Goal: Information Seeking & Learning: Learn about a topic

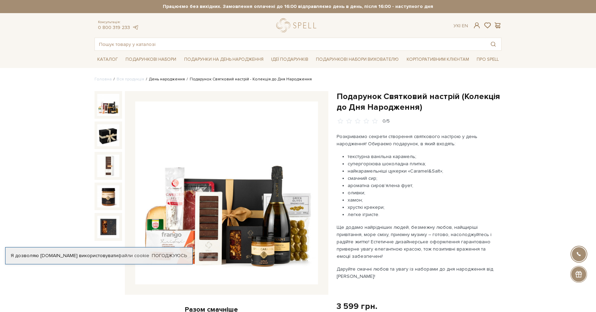
click at [169, 79] on link "День народження" at bounding box center [167, 79] width 36 height 5
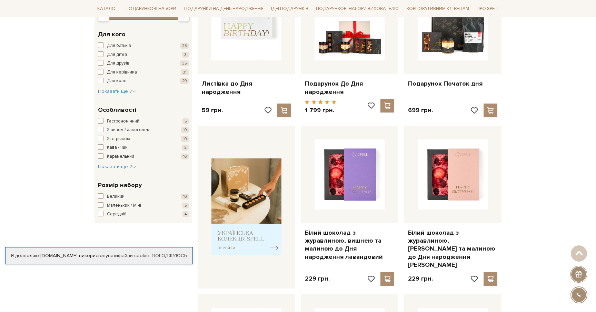
scroll to position [164, 0]
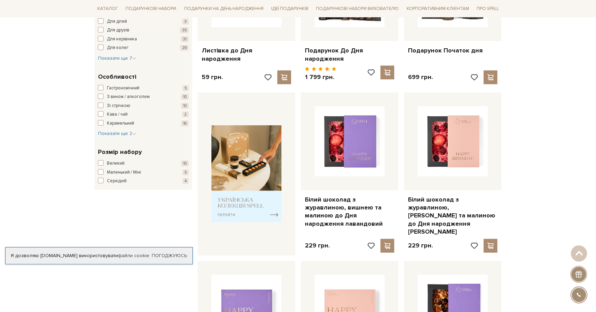
scroll to position [56, 0]
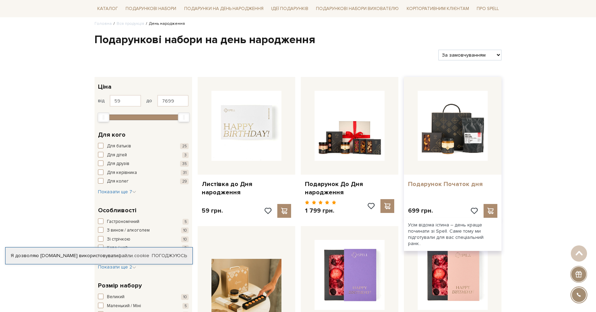
click at [426, 183] on link "Подарунок Початок дня" at bounding box center [452, 184] width 89 height 8
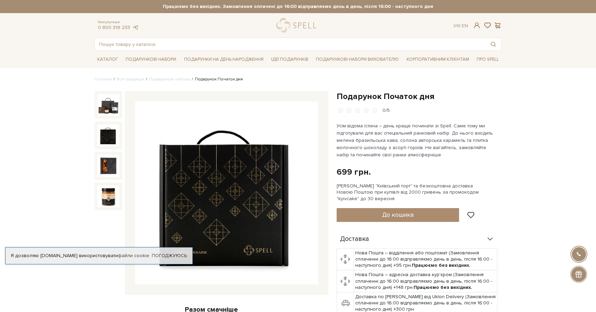
click at [112, 139] on img at bounding box center [108, 135] width 22 height 22
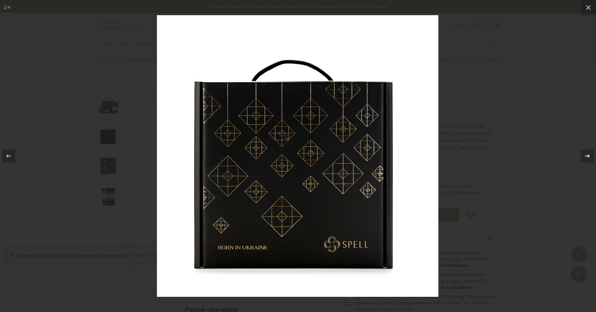
click at [583, 157] on icon at bounding box center [587, 156] width 8 height 8
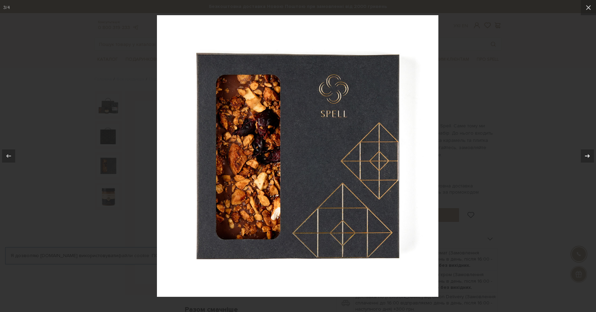
click at [583, 157] on icon at bounding box center [587, 156] width 8 height 8
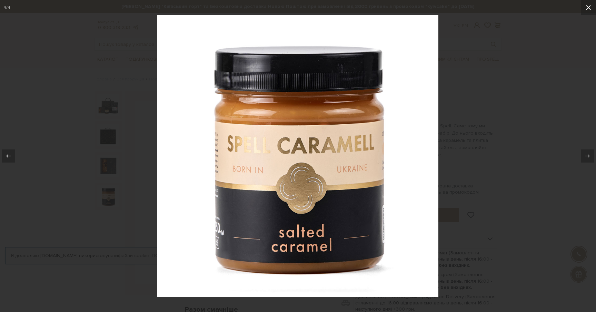
click at [589, 4] on icon at bounding box center [588, 7] width 8 height 8
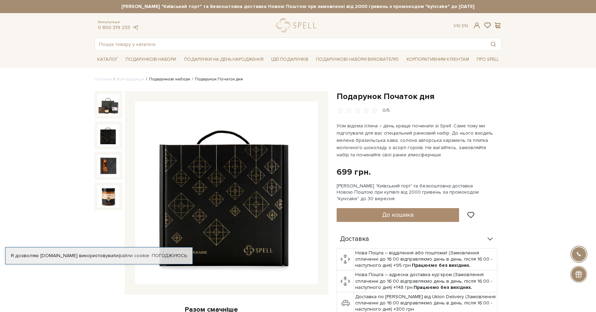
click at [163, 82] on link "Подарункові набори" at bounding box center [169, 79] width 41 height 5
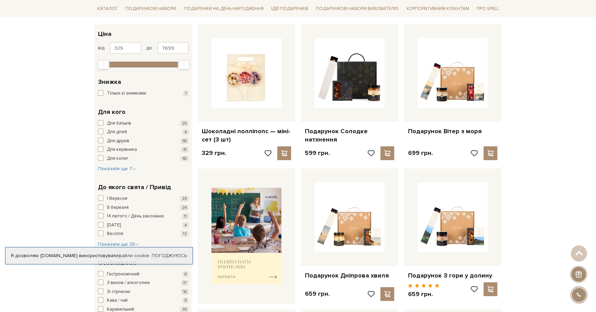
scroll to position [159, 0]
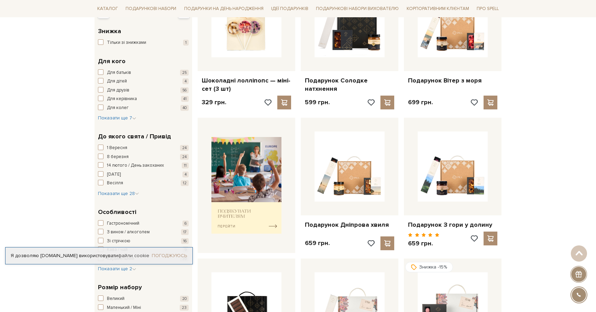
click at [174, 257] on link "Погоджуюсь" at bounding box center [169, 256] width 35 height 6
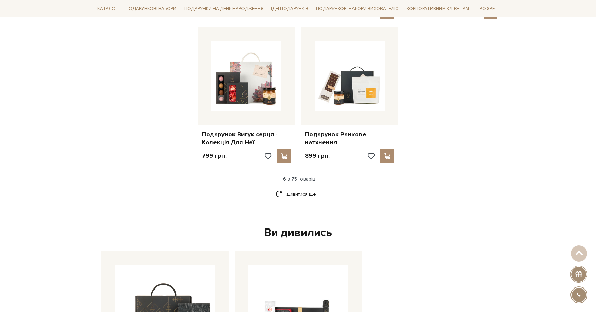
scroll to position [791, 0]
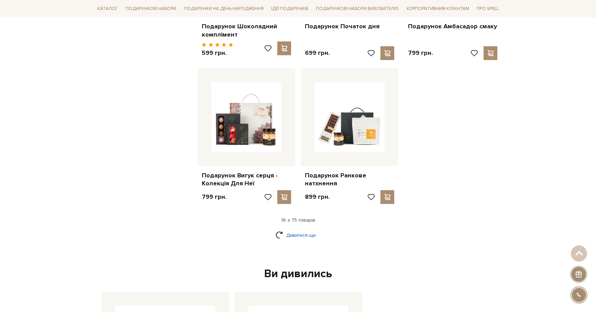
click at [298, 232] on link "Дивитися ще" at bounding box center [298, 235] width 45 height 12
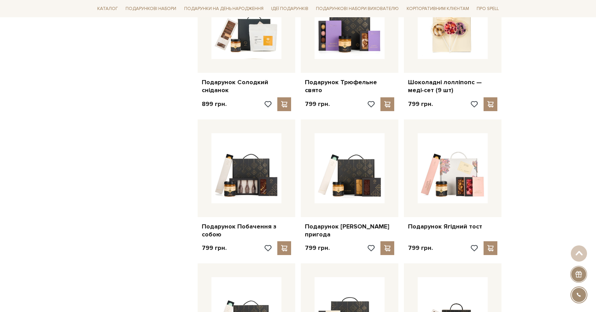
scroll to position [1179, 0]
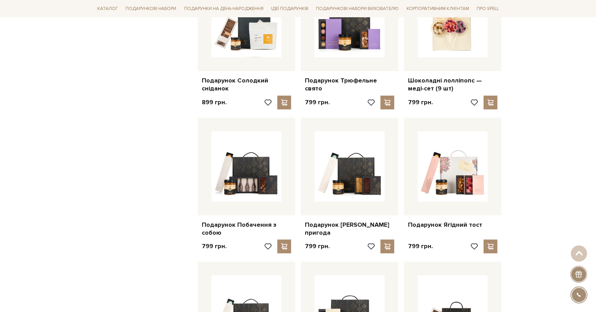
click at [43, 195] on div "Головна Вся продукція Подарункові набори Готові подарункові набори Фільтри За з…" at bounding box center [298, 4] width 596 height 2215
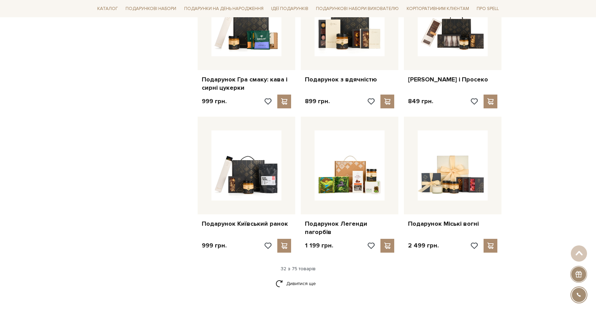
scroll to position [1472, 0]
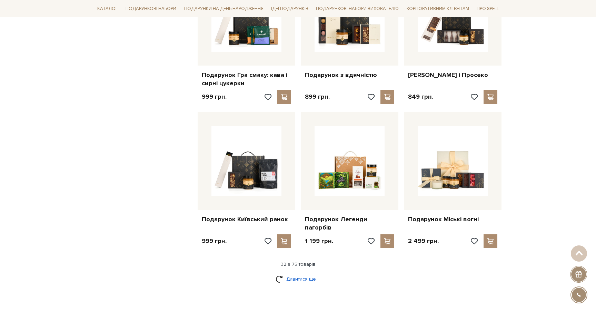
click at [287, 273] on link "Дивитися ще" at bounding box center [298, 279] width 45 height 12
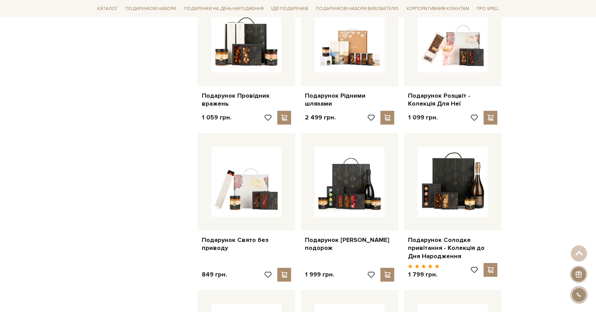
scroll to position [1889, 0]
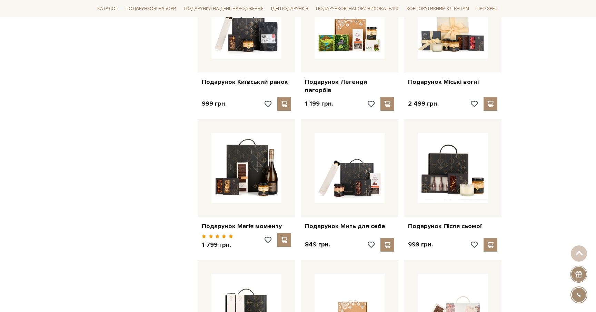
scroll to position [1561, 0]
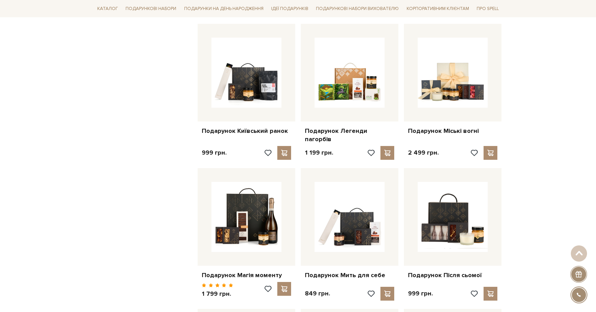
click at [71, 173] on div "Головна Вся продукція Подарункові набори Готові подарункові набори Фільтри За з…" at bounding box center [298, 61] width 596 height 3090
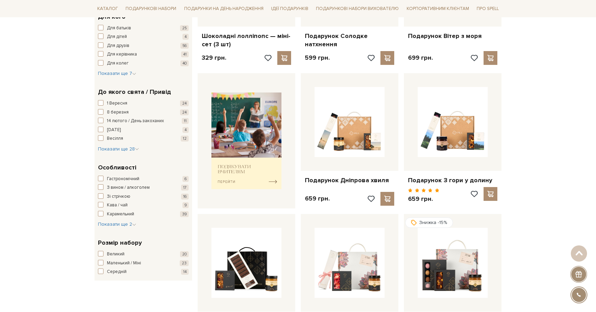
scroll to position [206, 0]
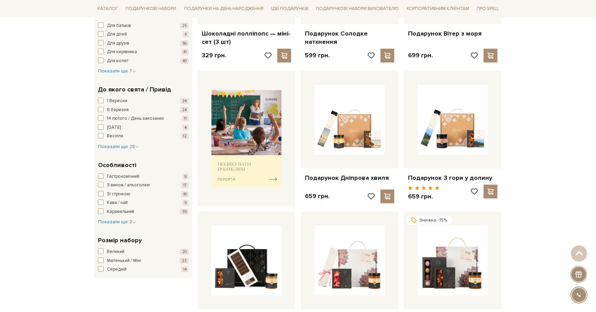
click at [100, 195] on span "button" at bounding box center [101, 194] width 6 height 6
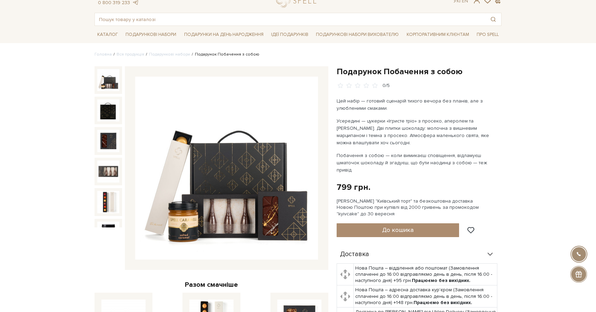
scroll to position [26, 0]
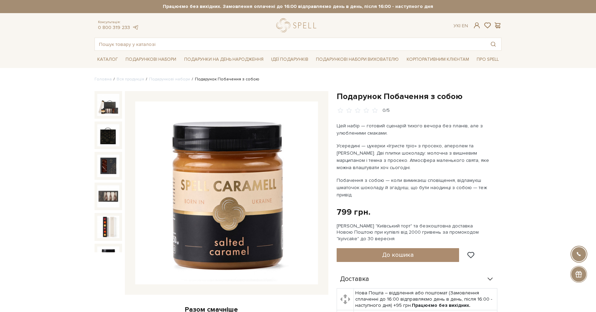
scroll to position [0, 0]
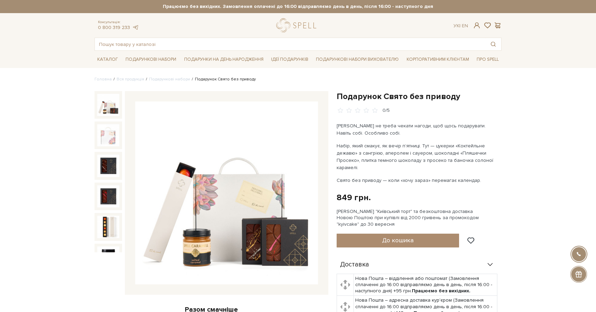
click at [105, 108] on img at bounding box center [108, 105] width 22 height 22
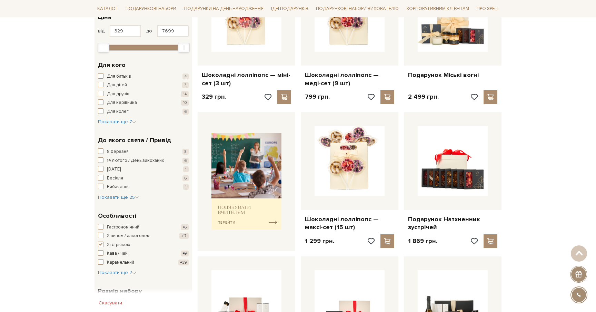
scroll to position [166, 0]
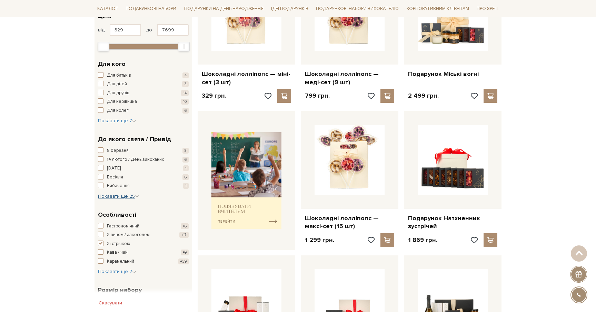
click at [118, 198] on span "Показати ще 25" at bounding box center [118, 196] width 41 height 6
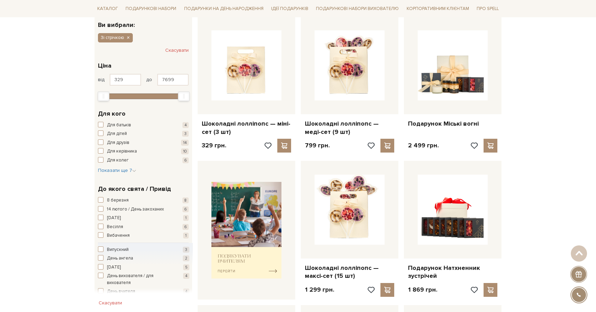
scroll to position [116, 0]
click at [110, 169] on span "Показати ще 7" at bounding box center [117, 171] width 38 height 6
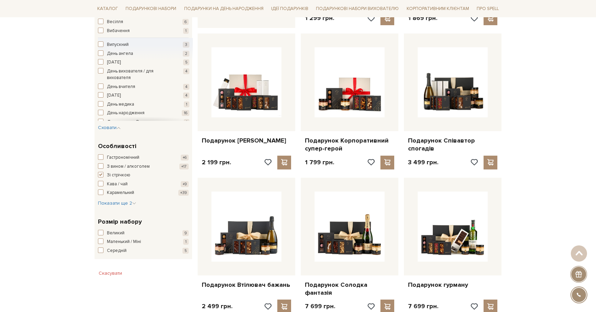
scroll to position [415, 0]
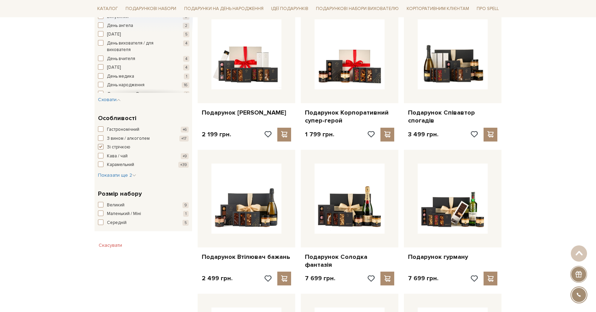
click at [99, 147] on span "button" at bounding box center [101, 147] width 6 height 6
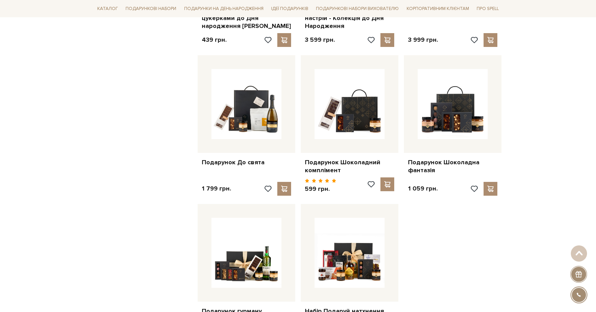
scroll to position [536, 0]
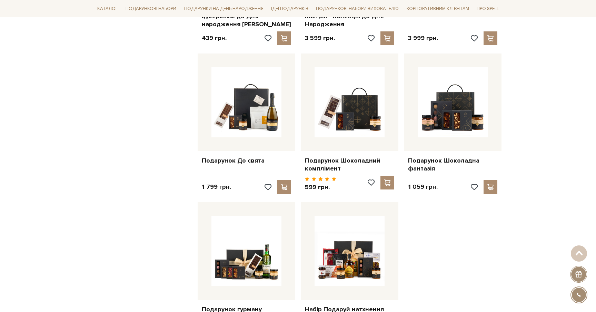
click at [550, 209] on div "Головна Вся продукція День народження Подарунки на день народження для неї Пода…" at bounding box center [298, 51] width 596 height 1020
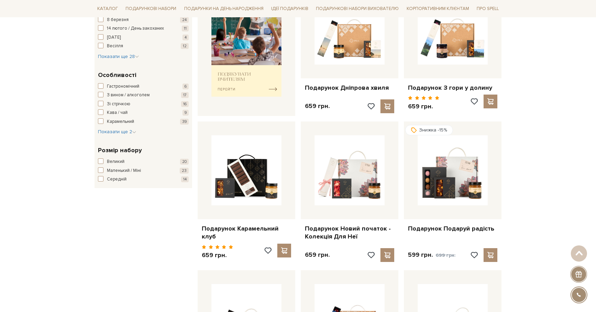
scroll to position [307, 0]
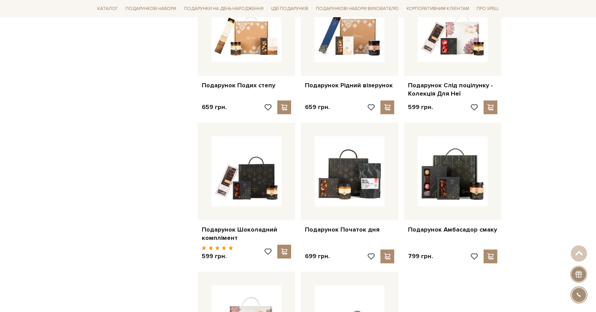
scroll to position [588, 0]
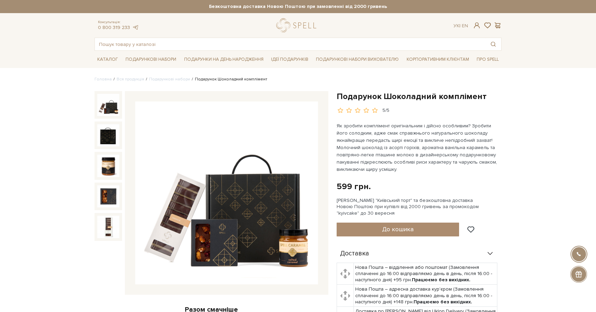
click at [109, 101] on img at bounding box center [108, 105] width 22 height 22
